Goal: Transaction & Acquisition: Purchase product/service

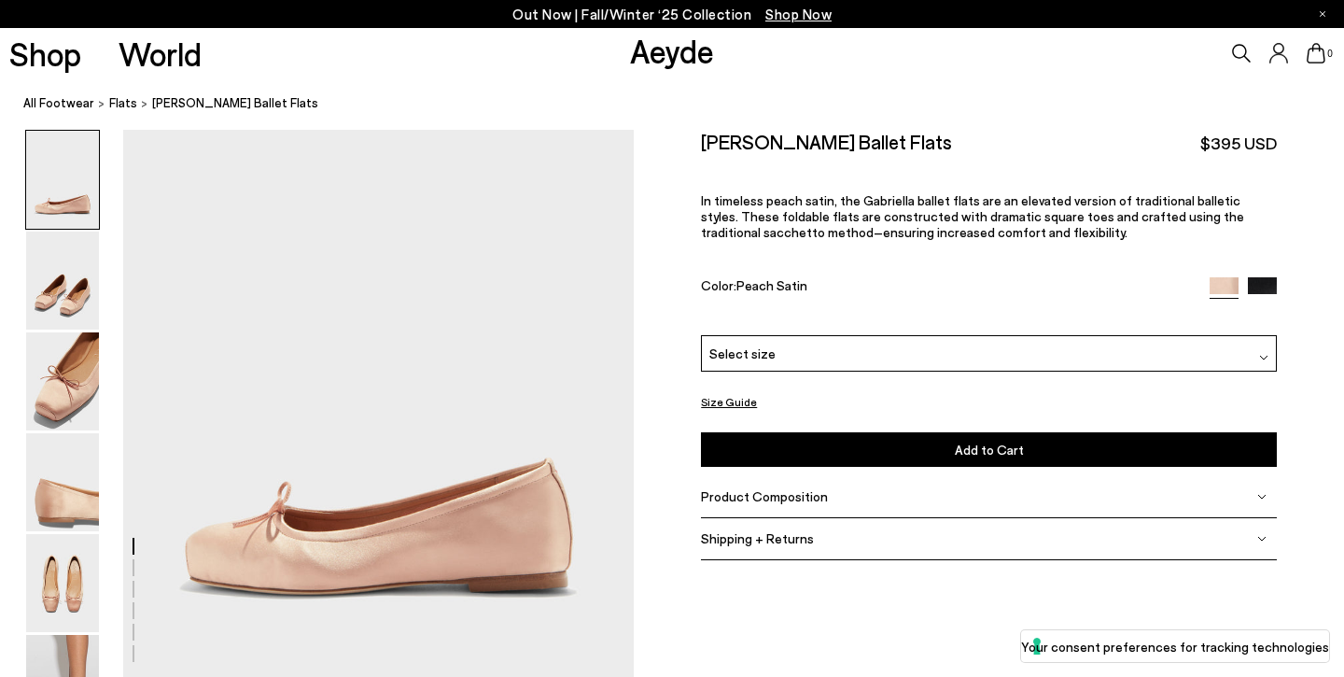
click at [58, 412] on img at bounding box center [62, 381] width 73 height 98
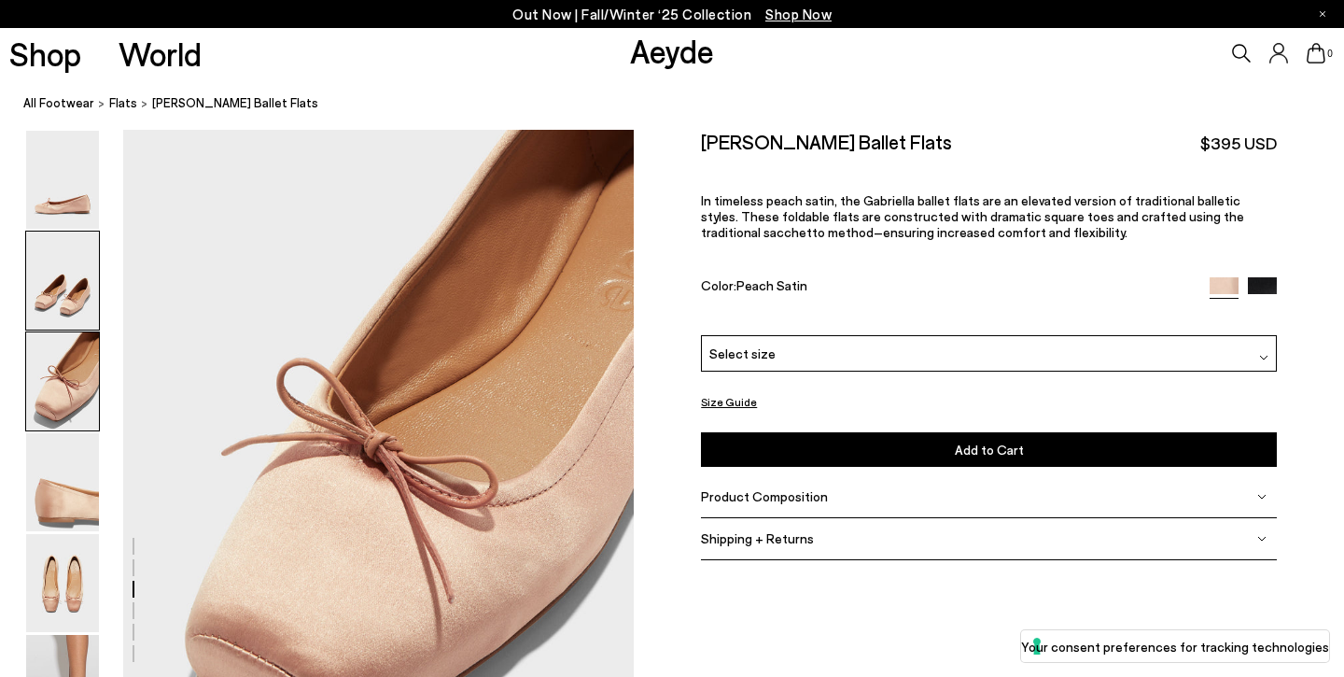
click at [57, 290] on img at bounding box center [62, 281] width 73 height 98
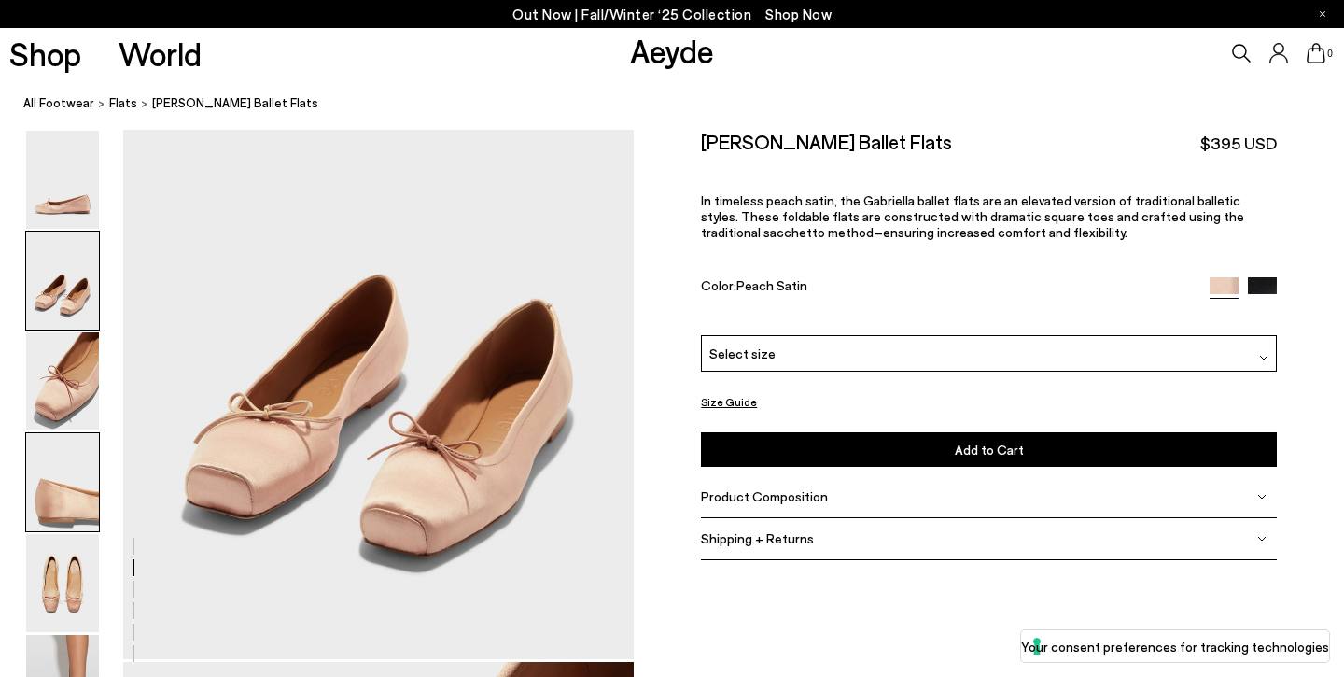
scroll to position [701, 0]
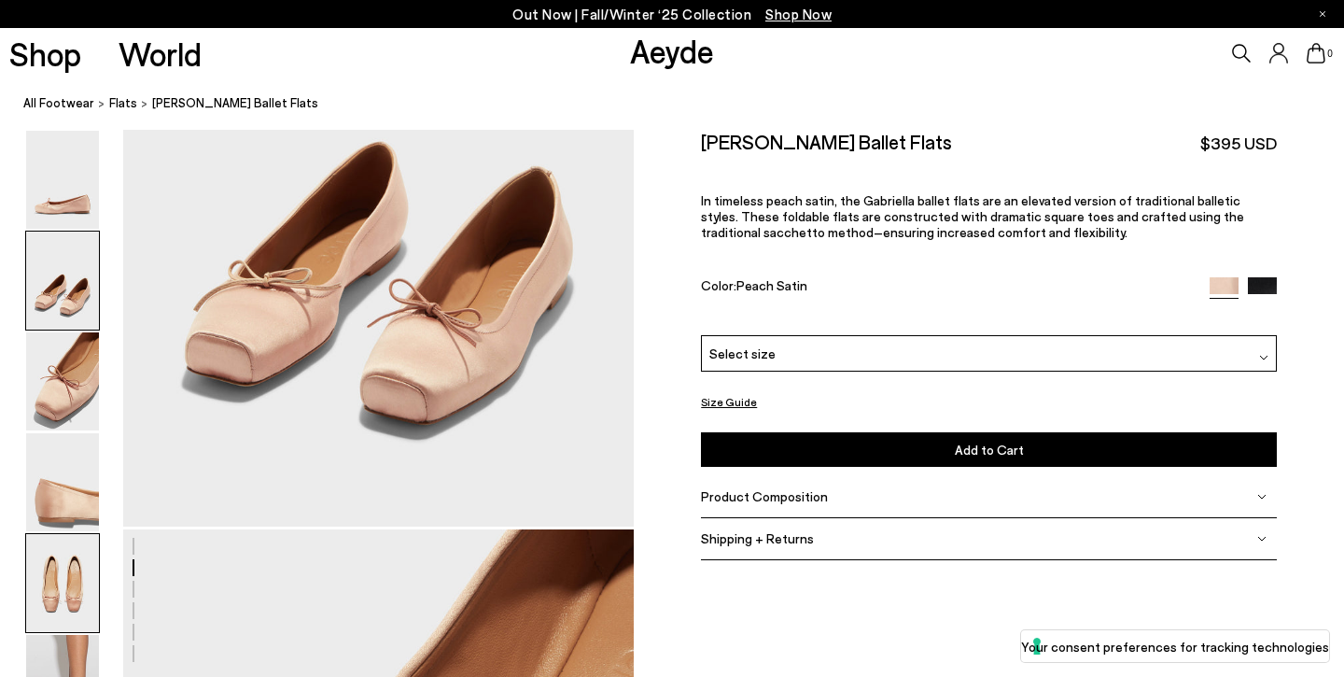
click at [69, 575] on img at bounding box center [62, 583] width 73 height 98
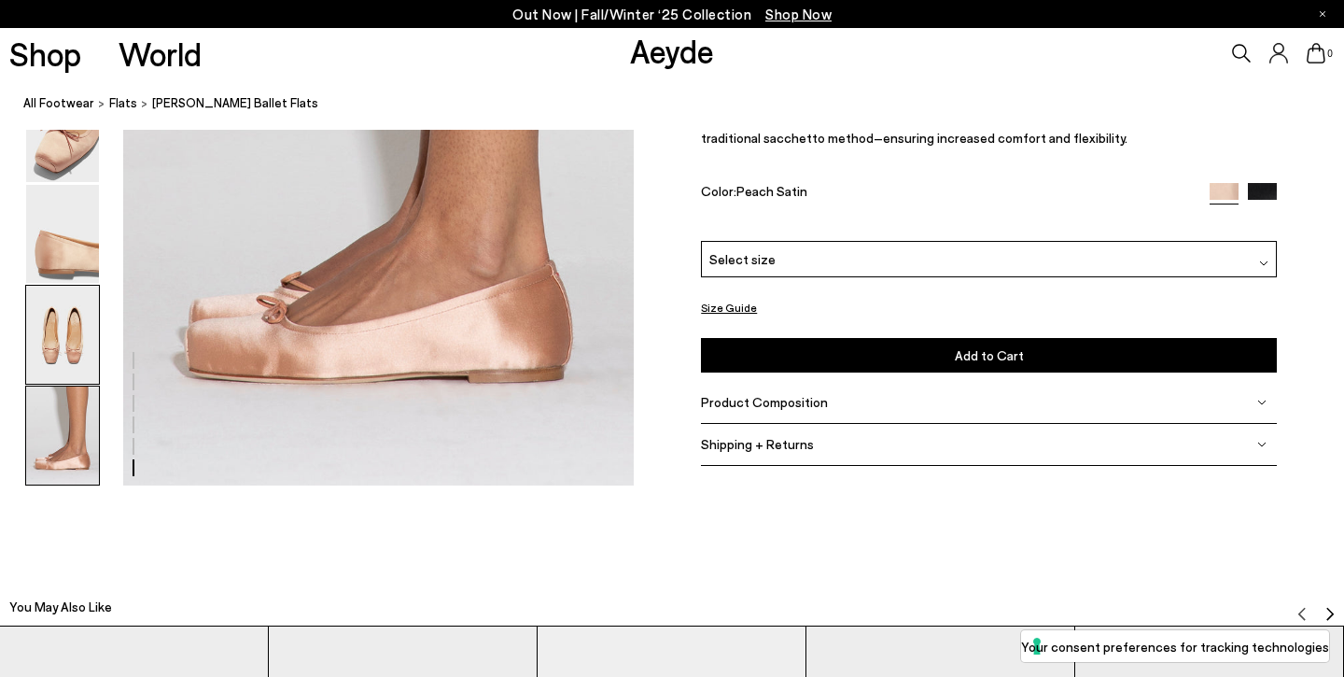
scroll to position [3486, 1]
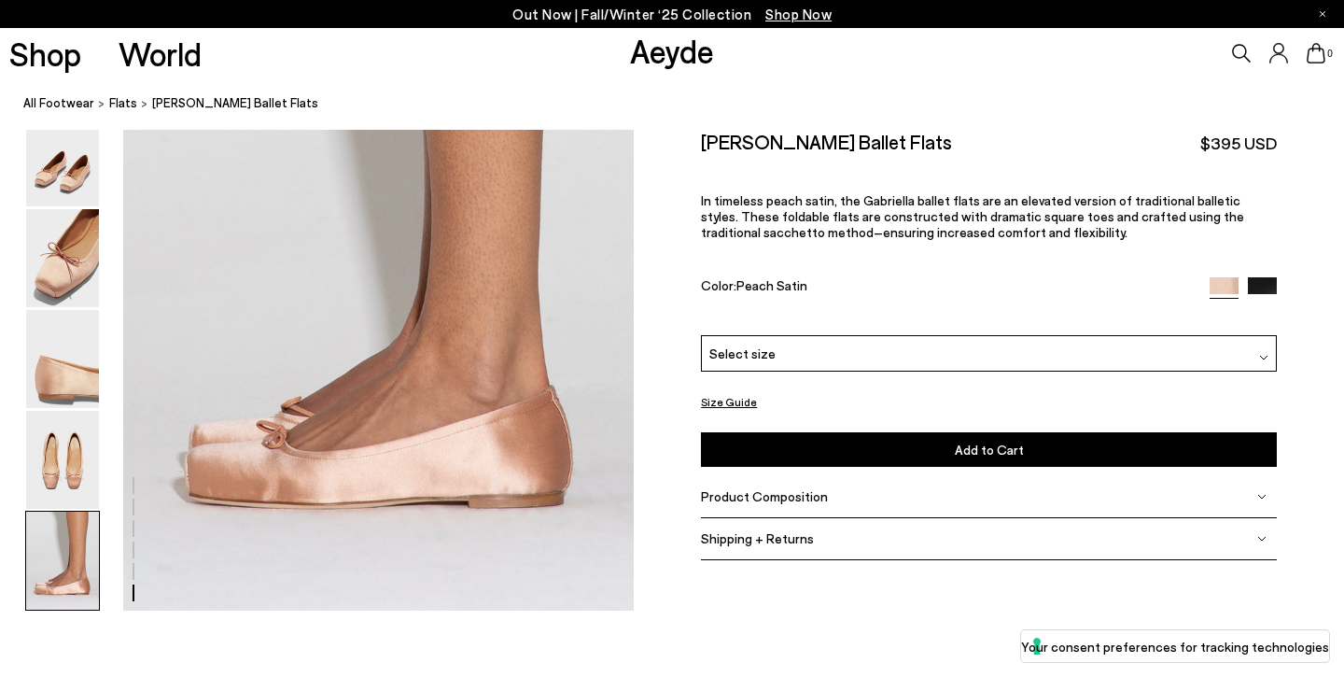
click at [76, 570] on img at bounding box center [62, 561] width 73 height 98
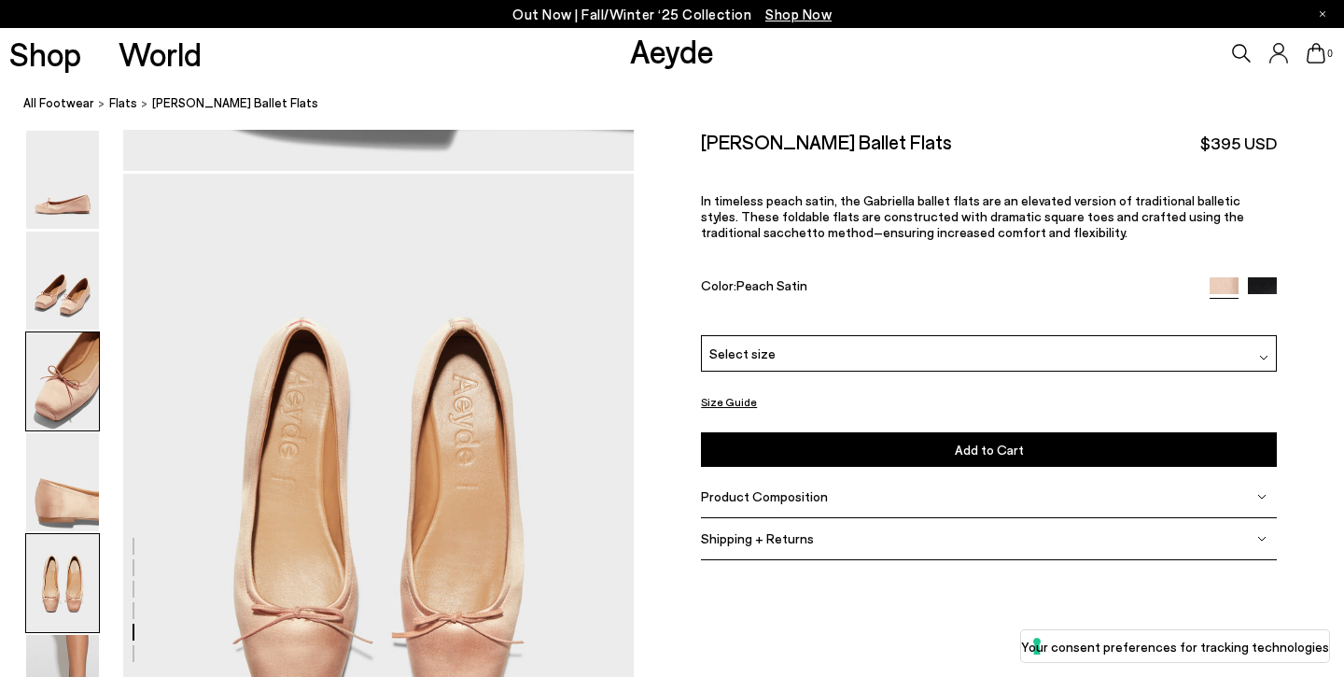
click at [62, 384] on img at bounding box center [62, 381] width 73 height 98
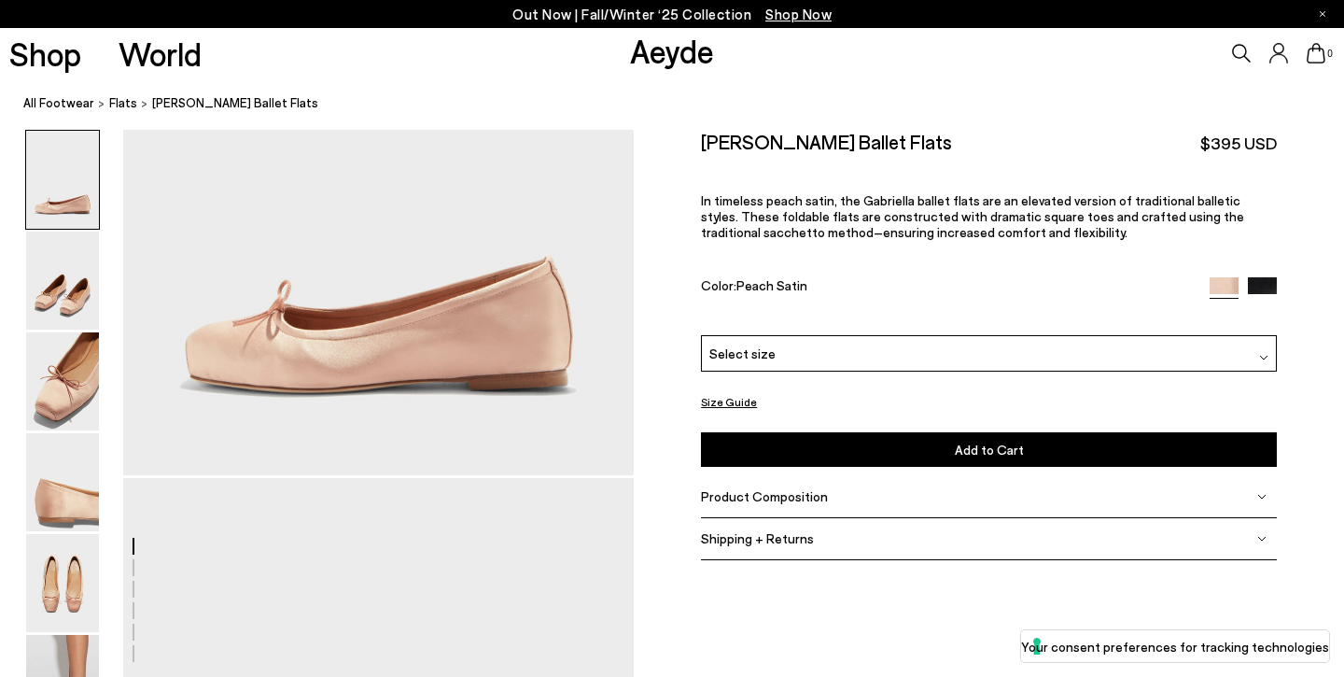
click at [55, 212] on img at bounding box center [62, 180] width 73 height 98
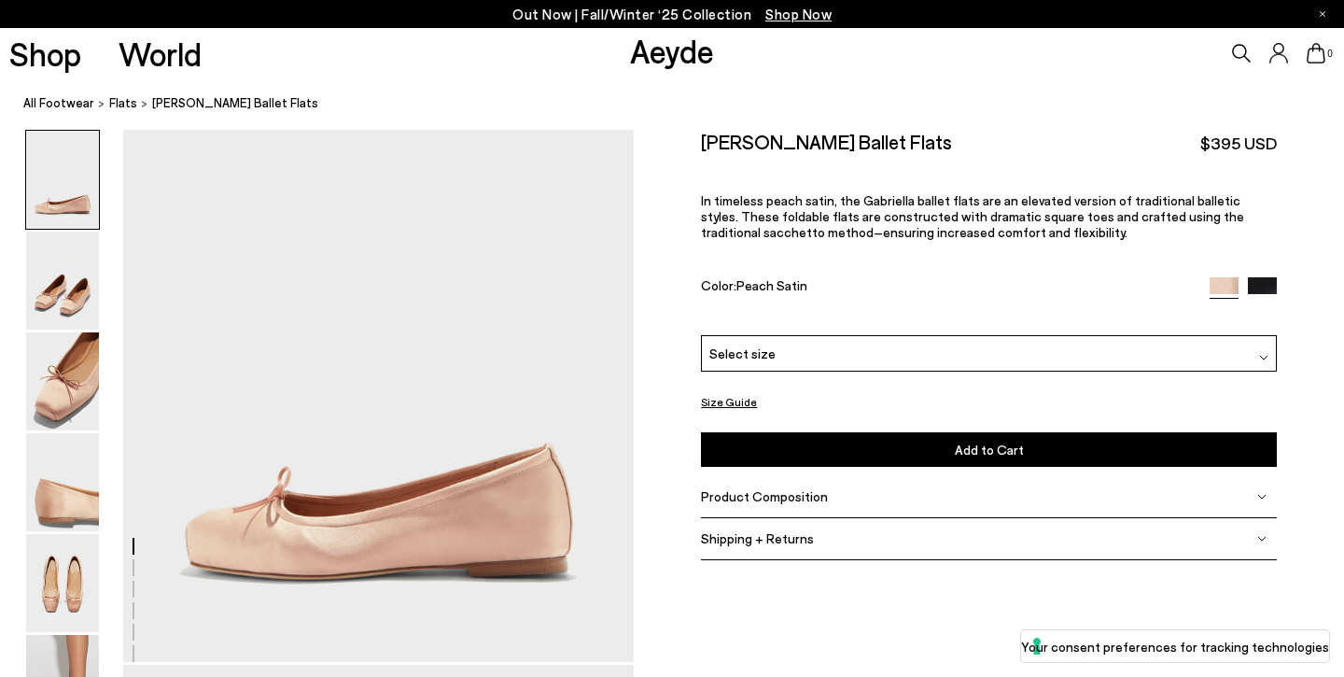
scroll to position [0, 1]
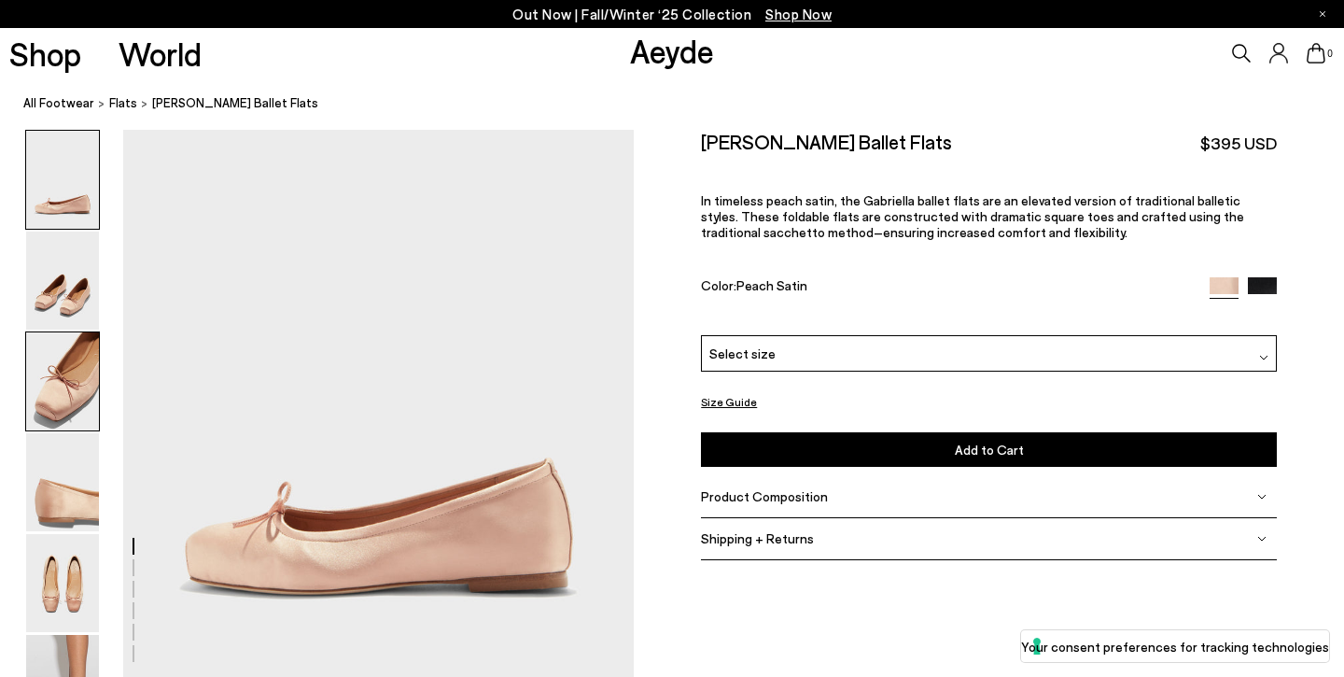
click at [77, 341] on img at bounding box center [62, 381] width 73 height 98
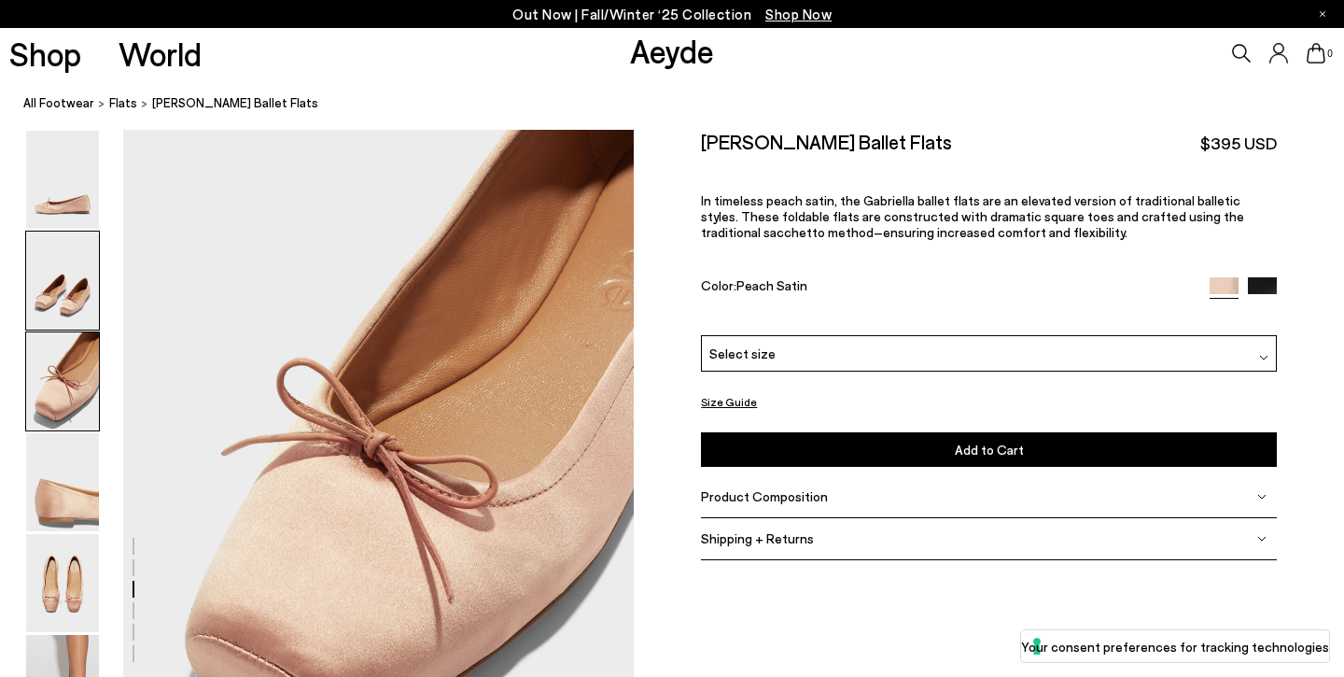
click at [71, 274] on img at bounding box center [62, 281] width 73 height 98
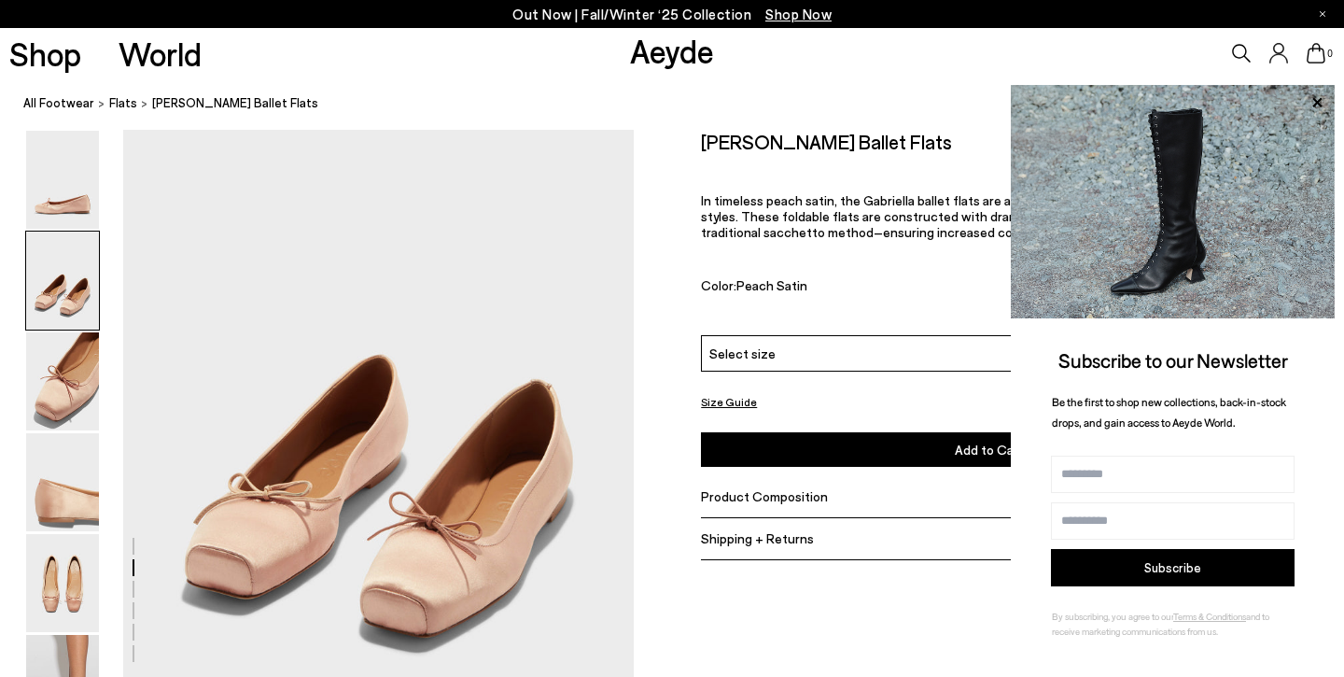
scroll to position [622, 2]
click at [860, 188] on div "[PERSON_NAME] Ballet Flats $395 USD In timeless peach satin, the Gabriella ball…" at bounding box center [989, 232] width 576 height 205
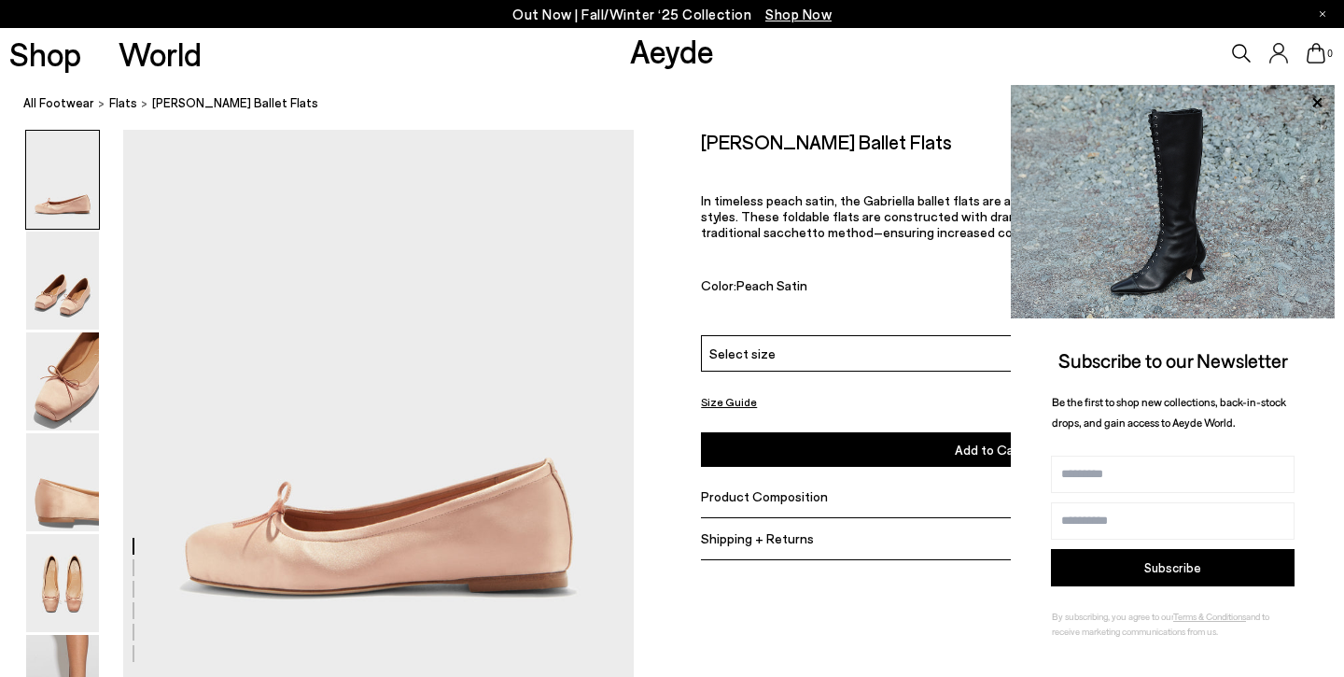
scroll to position [0, 2]
click at [1294, 81] on nav "All Footwear flats [PERSON_NAME] Ballet Flats" at bounding box center [683, 103] width 1321 height 51
click at [1308, 91] on img at bounding box center [1173, 201] width 324 height 233
click at [1316, 106] on icon at bounding box center [1317, 101] width 9 height 9
click at [1315, 102] on icon at bounding box center [1317, 101] width 9 height 9
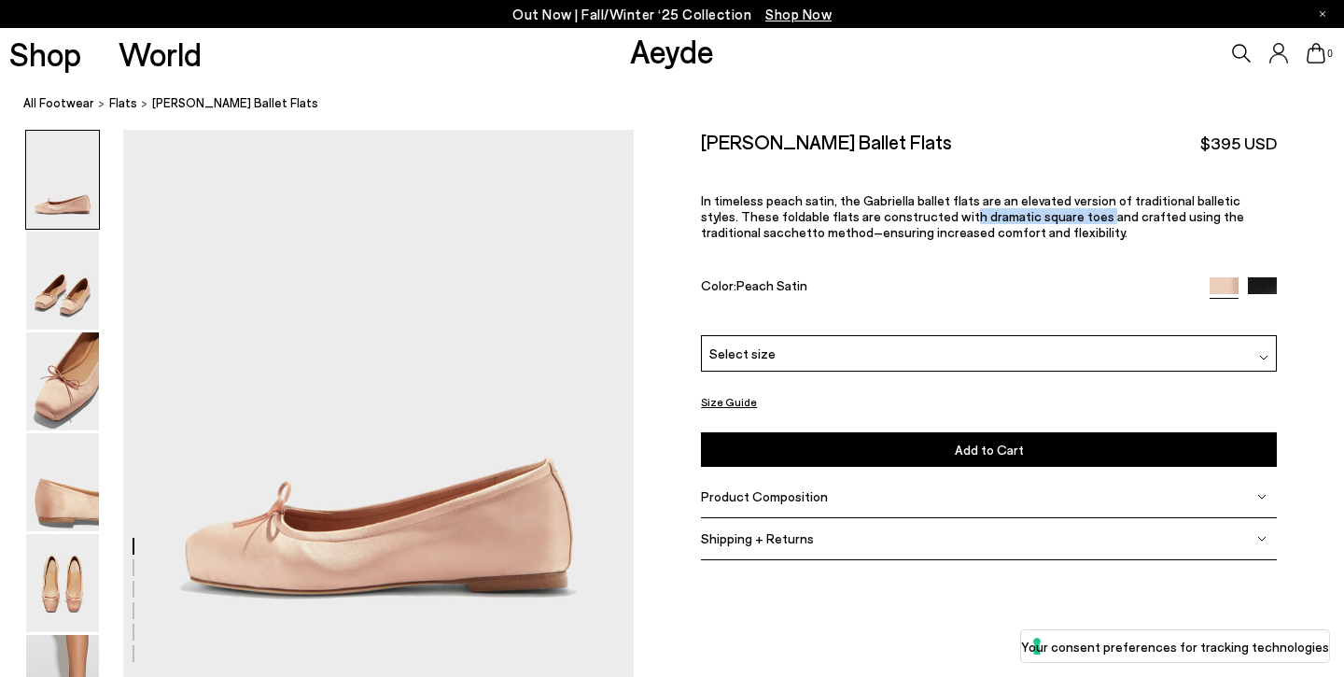
drag, startPoint x: 920, startPoint y: 215, endPoint x: 1048, endPoint y: 218, distance: 127.9
click at [1048, 218] on span "In timeless peach satin, the Gabriella ballet flats are an elevated version of …" at bounding box center [972, 216] width 543 height 48
copy span "h dramatic square toes"
click at [76, 387] on img at bounding box center [62, 381] width 73 height 98
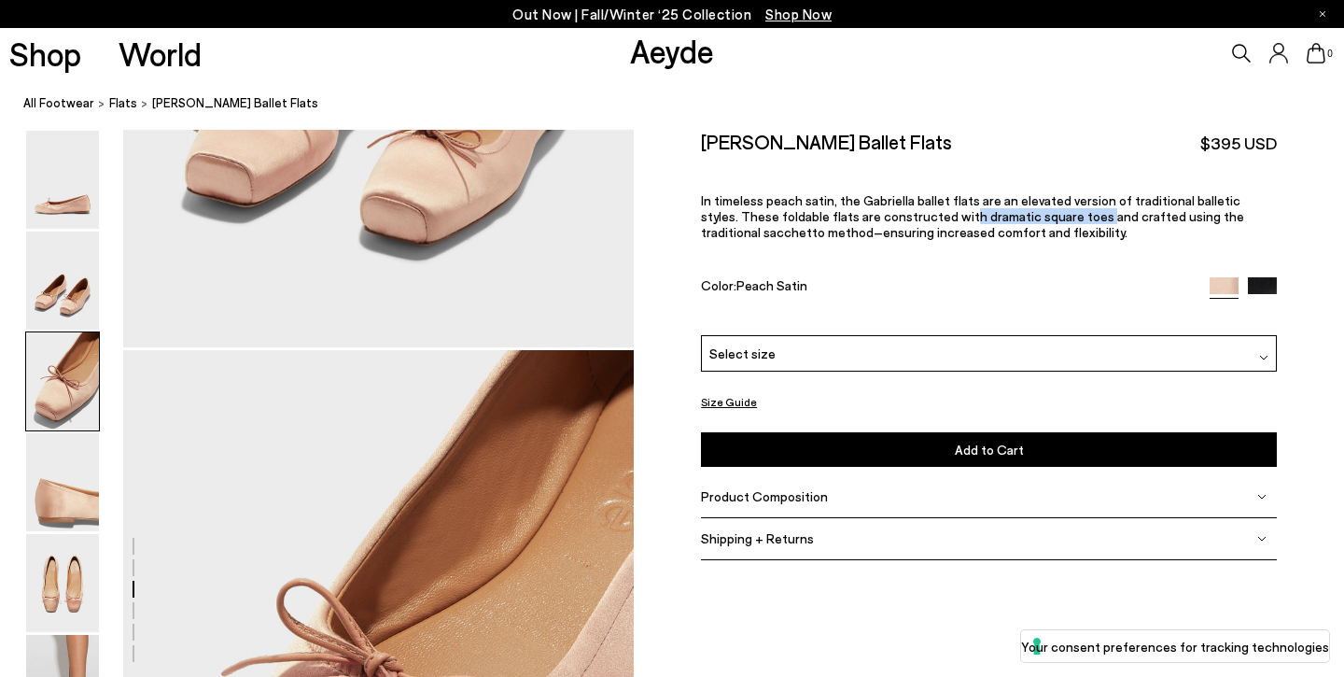
scroll to position [1234, 2]
